Goal: Task Accomplishment & Management: Complete application form

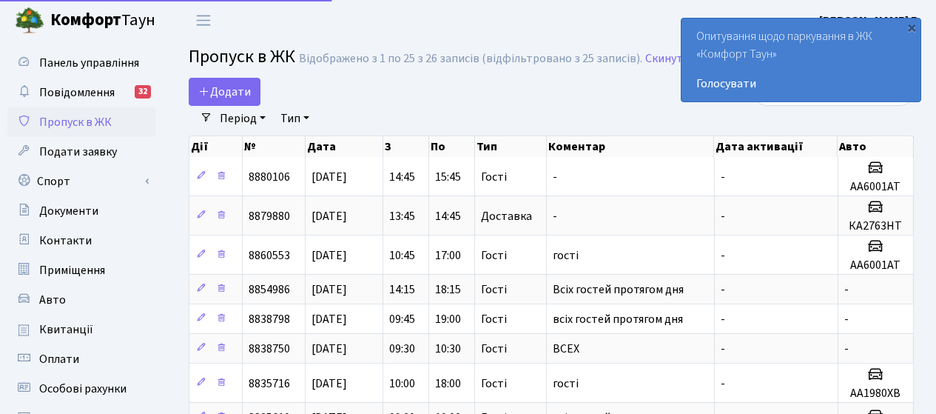
select select "25"
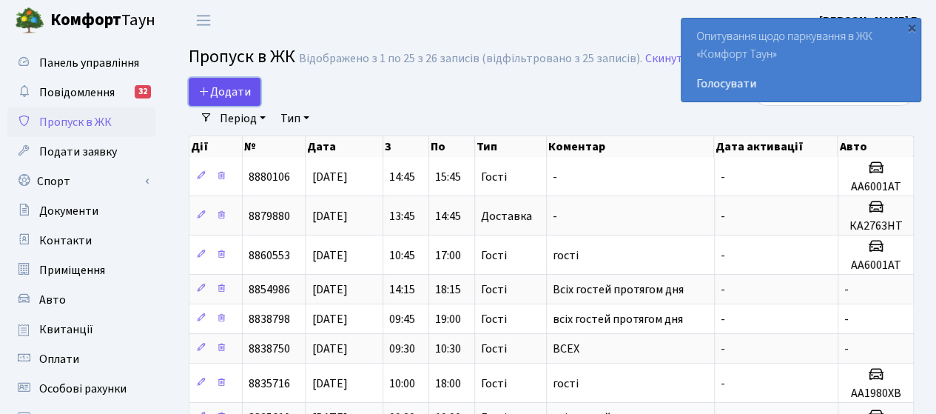
click at [241, 88] on span "Додати" at bounding box center [224, 92] width 53 height 16
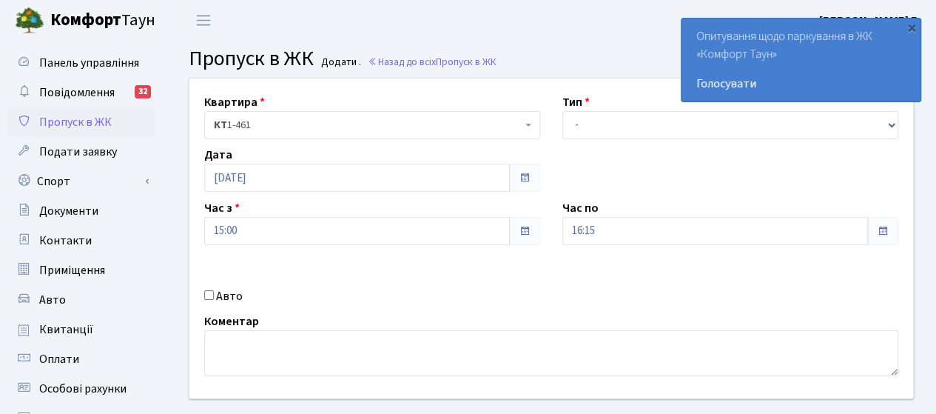
click at [209, 294] on input "Авто" at bounding box center [209, 295] width 10 height 10
checkbox input "true"
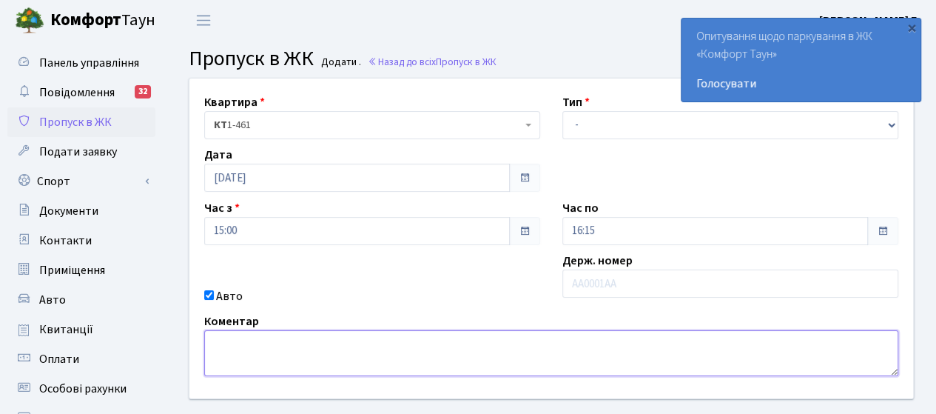
click at [219, 338] on textarea at bounding box center [551, 353] width 694 height 46
click at [226, 343] on textarea "RF3445ОХ" at bounding box center [551, 353] width 694 height 46
type textarea "КА3445ОХ"
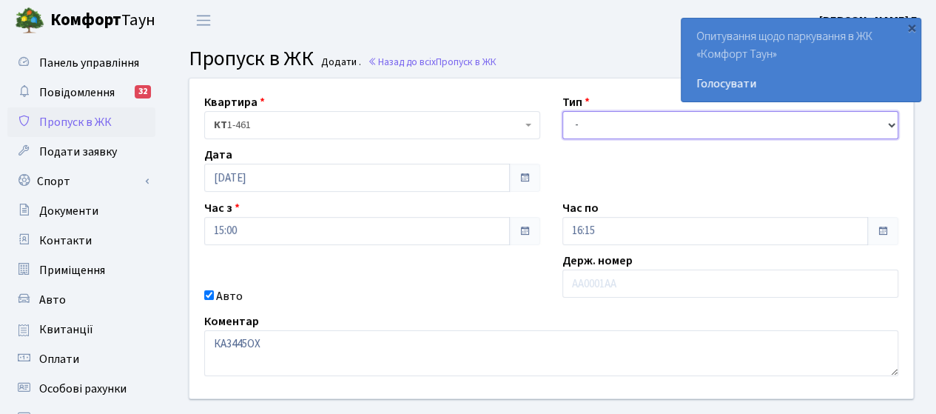
click at [601, 128] on select "- Доставка Таксі Гості Сервіс" at bounding box center [730, 125] width 336 height 28
select select "3"
click at [562, 111] on select "- Доставка Таксі Гості Сервіс" at bounding box center [730, 125] width 336 height 28
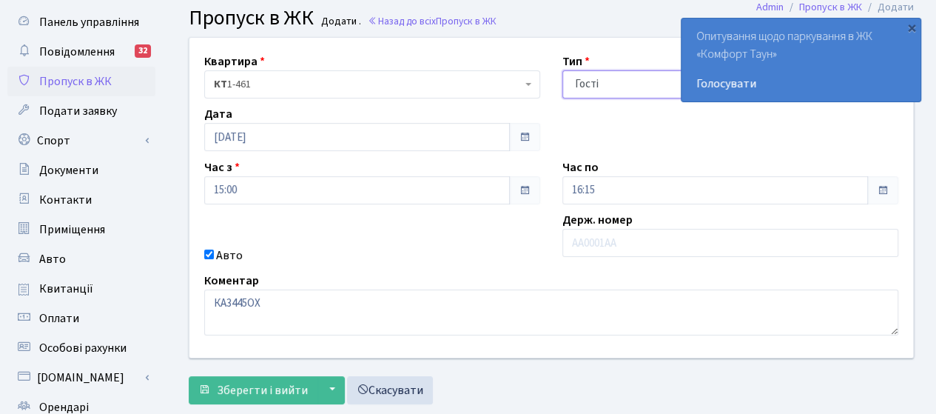
scroll to position [74, 0]
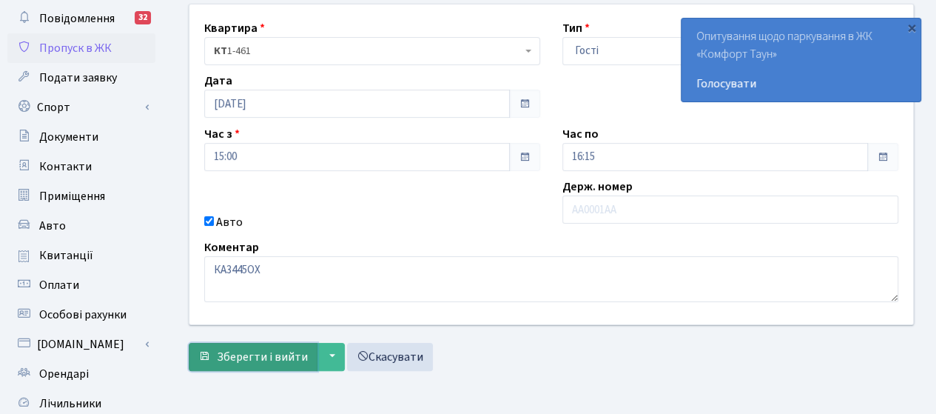
click at [263, 360] on span "Зберегти і вийти" at bounding box center [262, 357] width 91 height 16
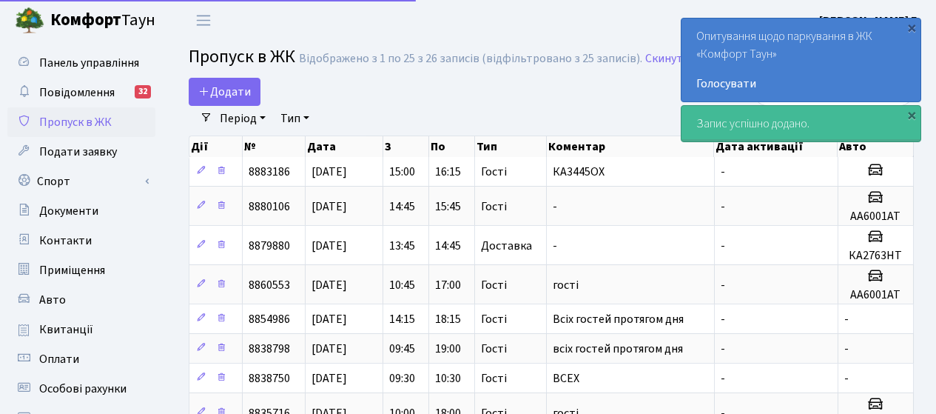
select select "25"
